Goal: Navigation & Orientation: Understand site structure

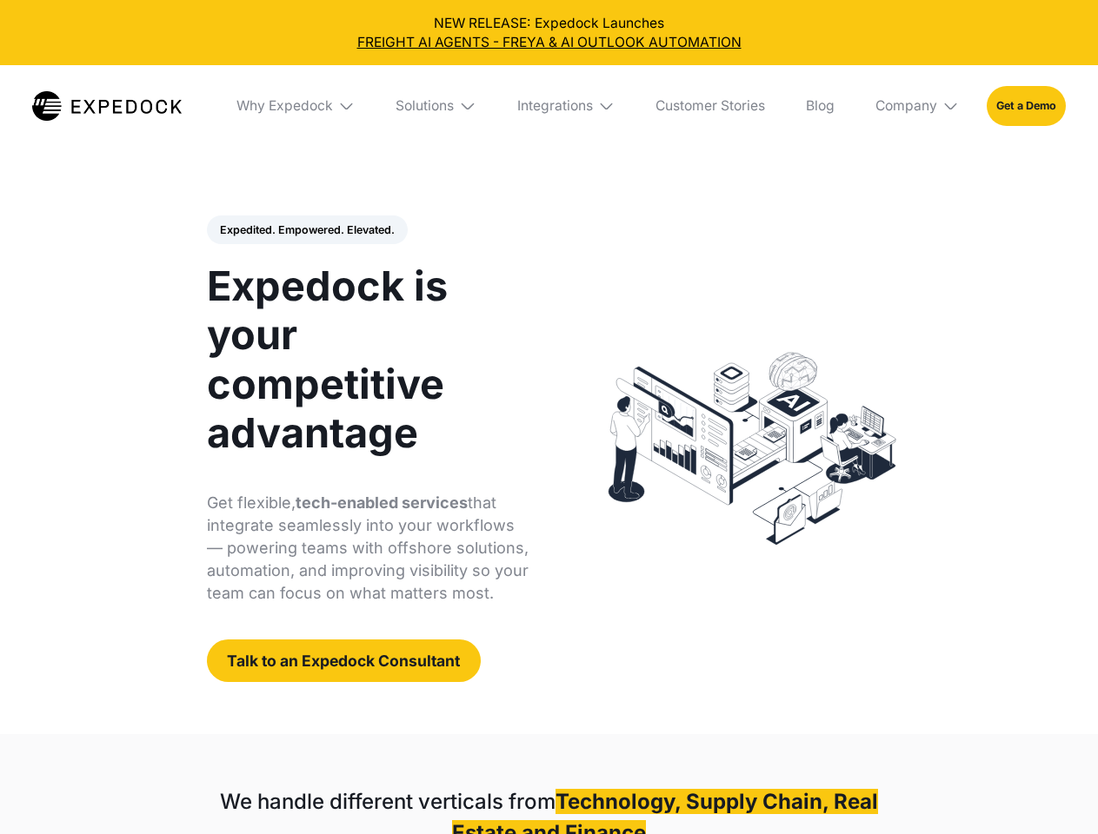
select select
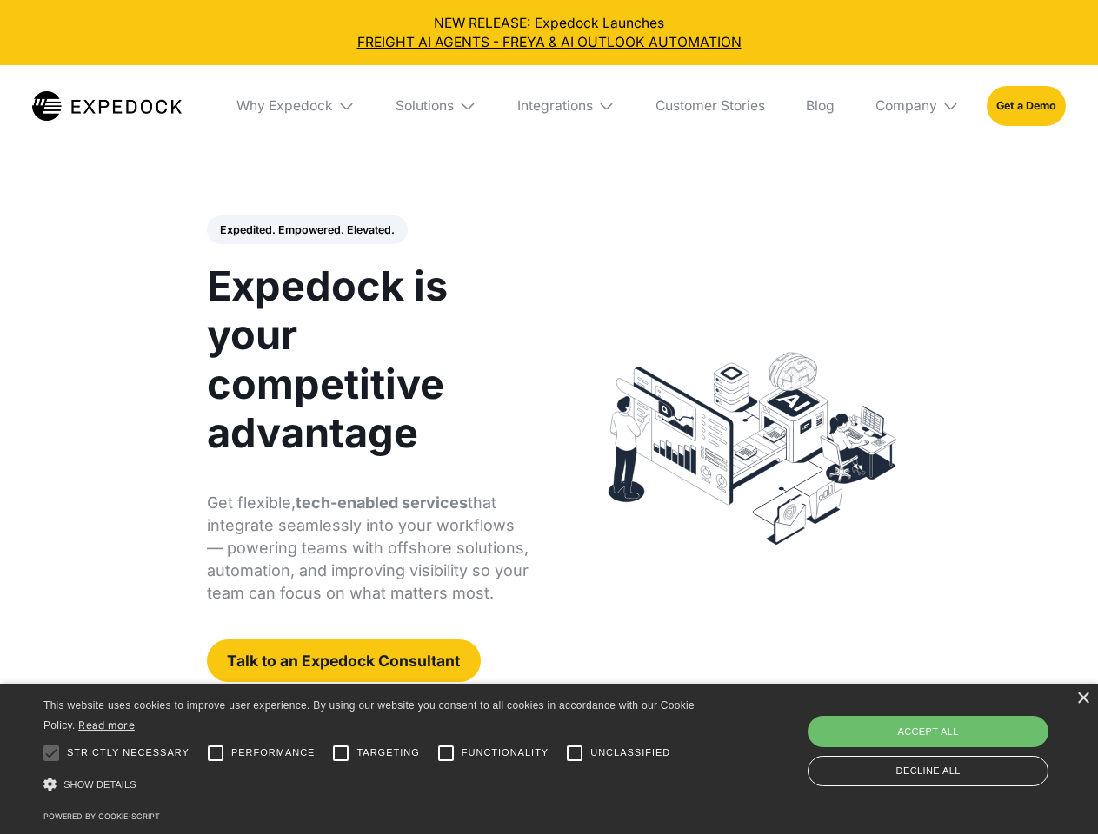
click at [548, 106] on div "Integrations" at bounding box center [555, 105] width 76 height 17
click at [296, 106] on div "Why Expedock" at bounding box center [270, 105] width 96 height 17
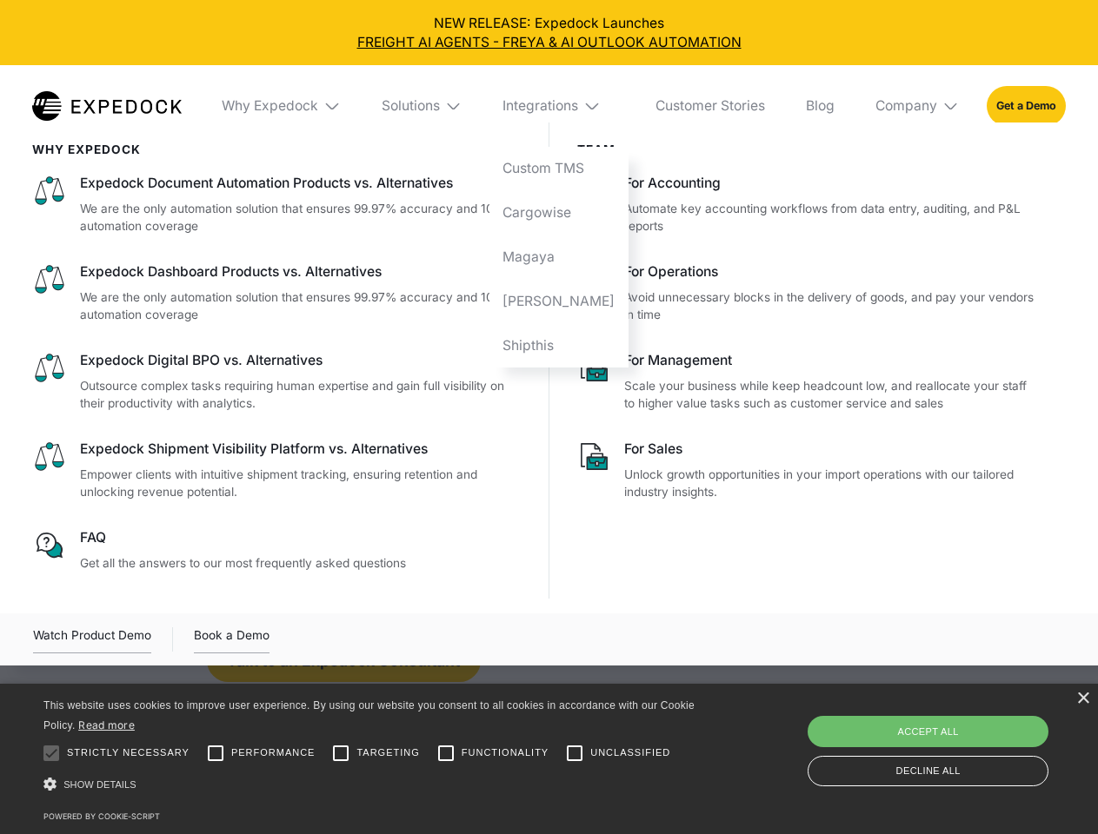
click at [437, 106] on div "Solutions" at bounding box center [411, 105] width 58 height 17
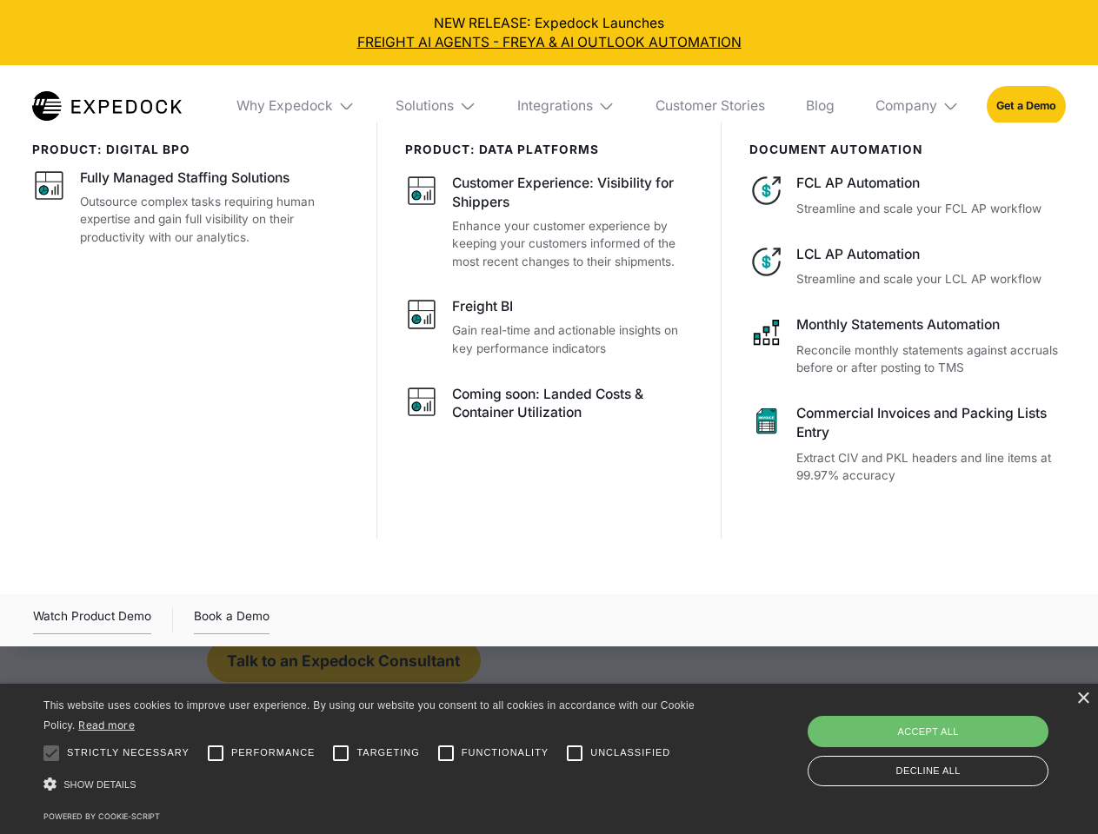
click at [567, 106] on div "Integrations" at bounding box center [555, 105] width 76 height 17
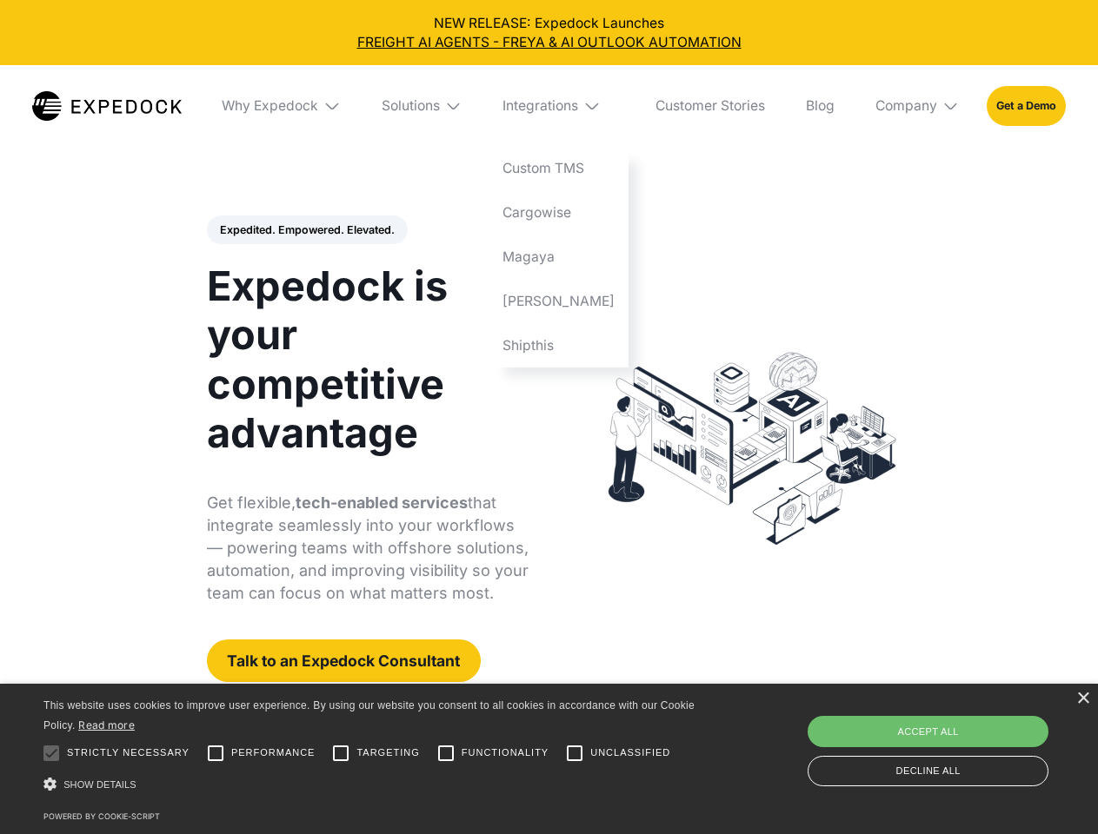
click at [918, 106] on div "Company" at bounding box center [906, 105] width 62 height 17
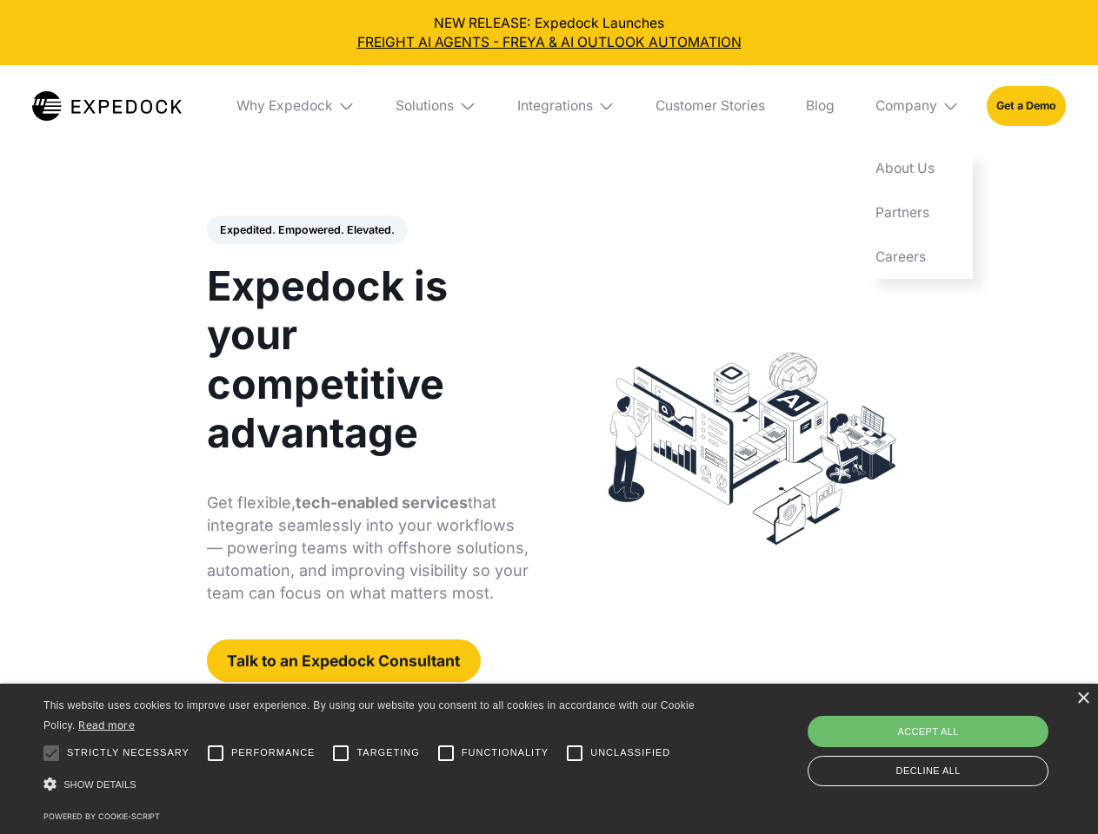
click at [306, 230] on div "Expedited. Empowered. Elevated. Automate Freight Document Extraction at 99.97% …" at bounding box center [368, 450] width 322 height 468
click at [51, 753] on div at bounding box center [51, 753] width 35 height 35
click at [216, 753] on input "Performance" at bounding box center [215, 753] width 35 height 35
checkbox input "true"
click at [341, 753] on input "Targeting" at bounding box center [340, 753] width 35 height 35
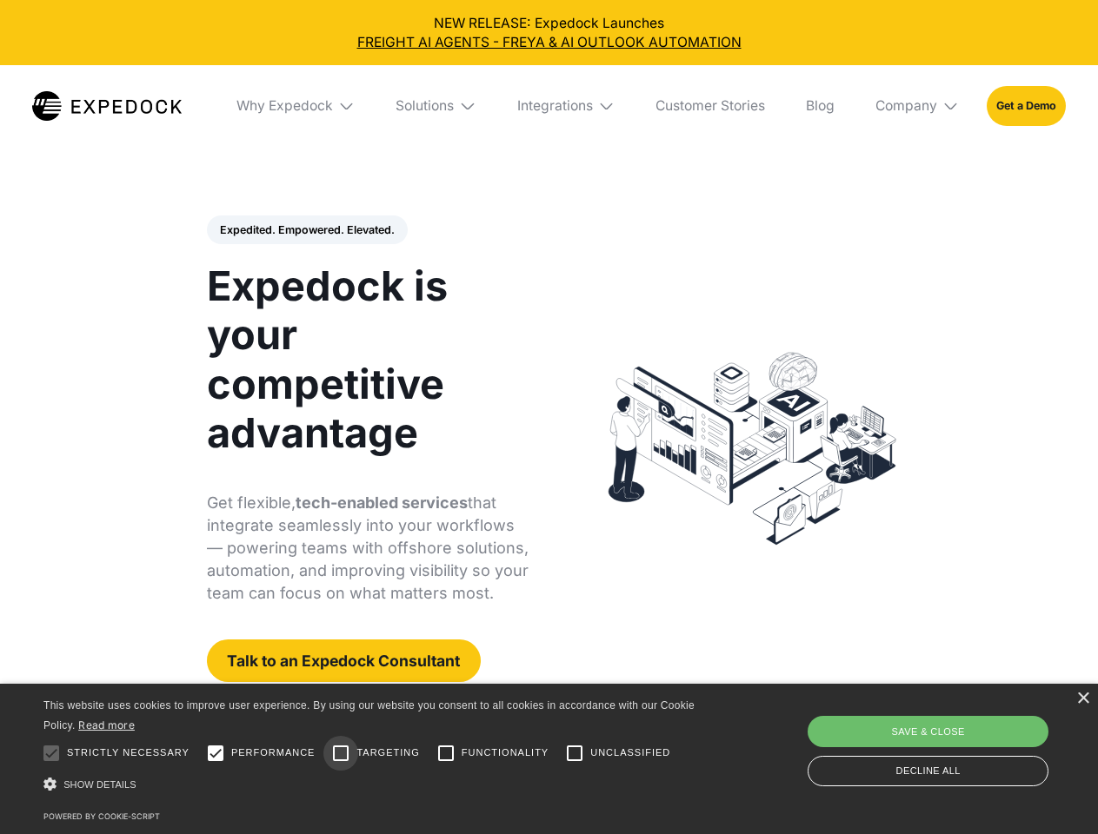
checkbox input "true"
click at [446, 753] on input "Functionality" at bounding box center [445, 753] width 35 height 35
checkbox input "true"
